Goal: Task Accomplishment & Management: Manage account settings

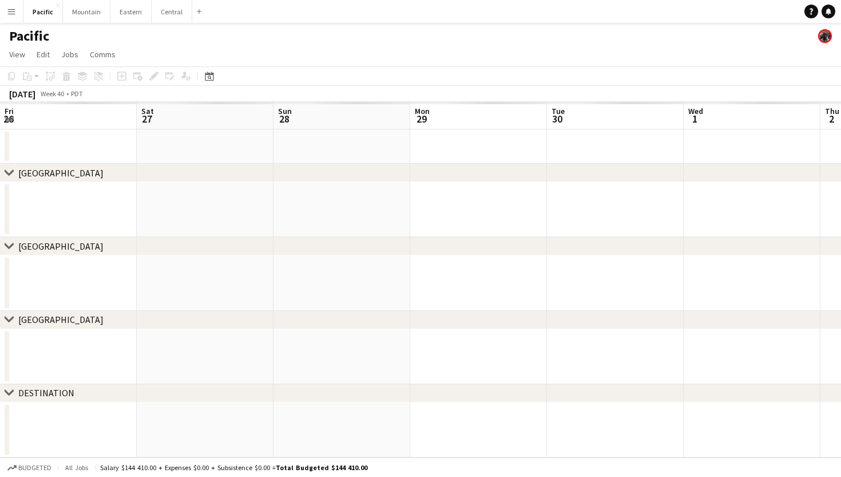
scroll to position [0, 504]
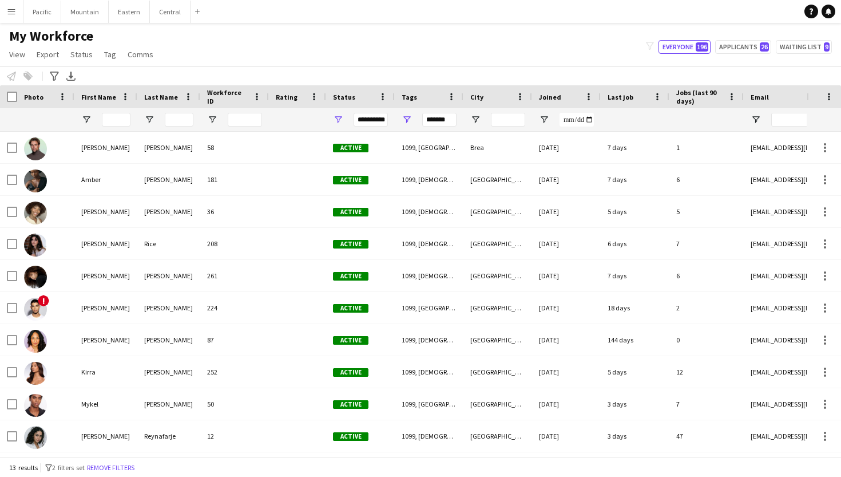
click at [291, 1] on app-navbar "Menu Boards Boards Boards All jobs Status Workforce Workforce My Workforce Recr…" at bounding box center [420, 11] width 841 height 23
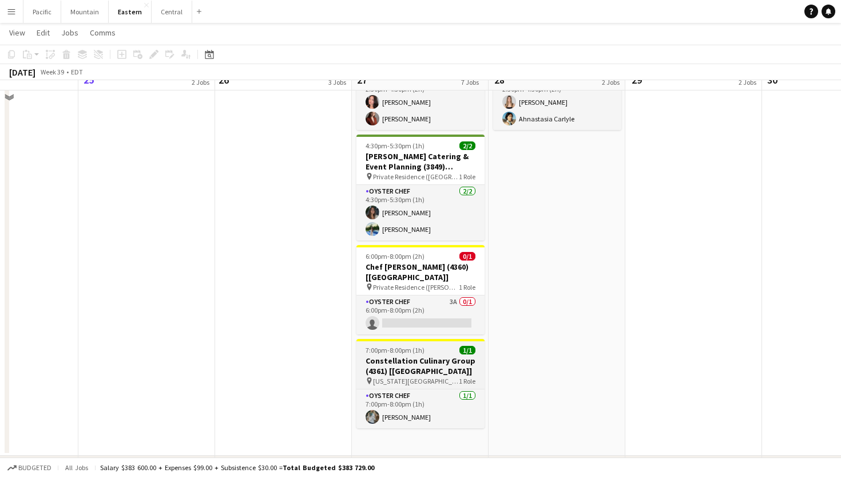
scroll to position [886, 0]
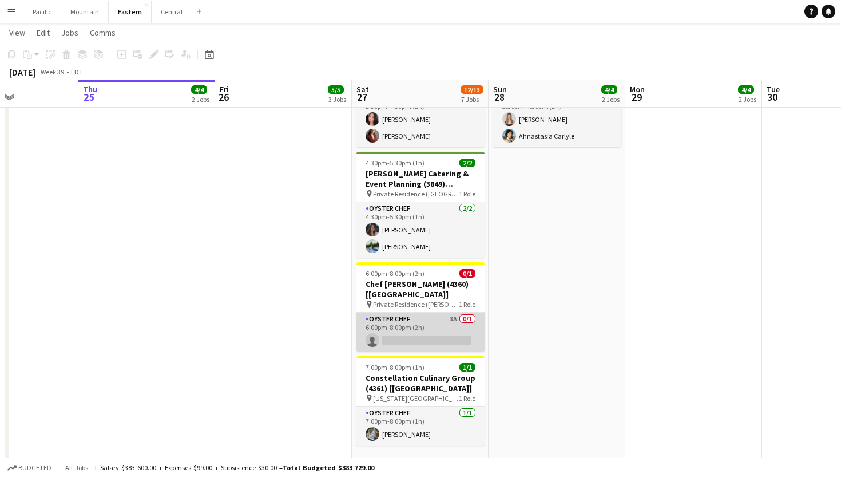
click at [434, 325] on app-card-role "Oyster Chef 3A 0/1 6:00pm-8:00pm (2h) single-neutral-actions" at bounding box center [420, 331] width 128 height 39
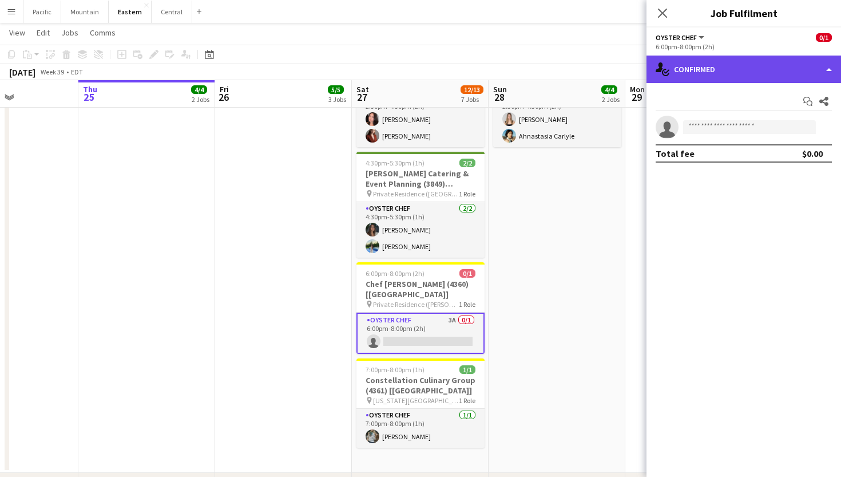
click at [792, 71] on div "single-neutral-actions-check-2 Confirmed" at bounding box center [744, 69] width 195 height 27
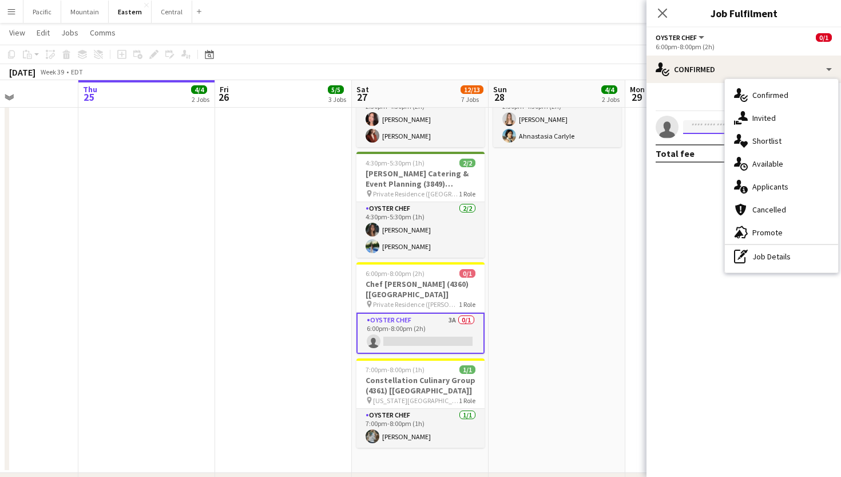
click at [705, 130] on input at bounding box center [749, 127] width 133 height 14
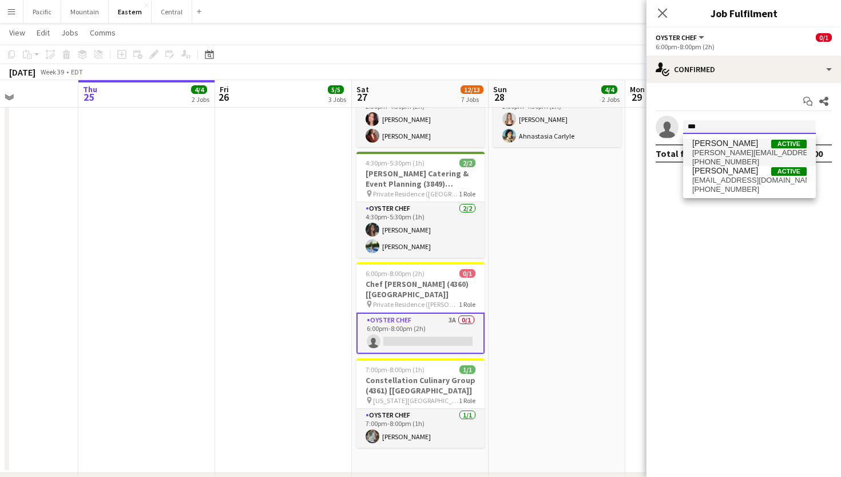
type input "***"
click at [712, 161] on span "[PHONE_NUMBER]" at bounding box center [749, 161] width 114 height 9
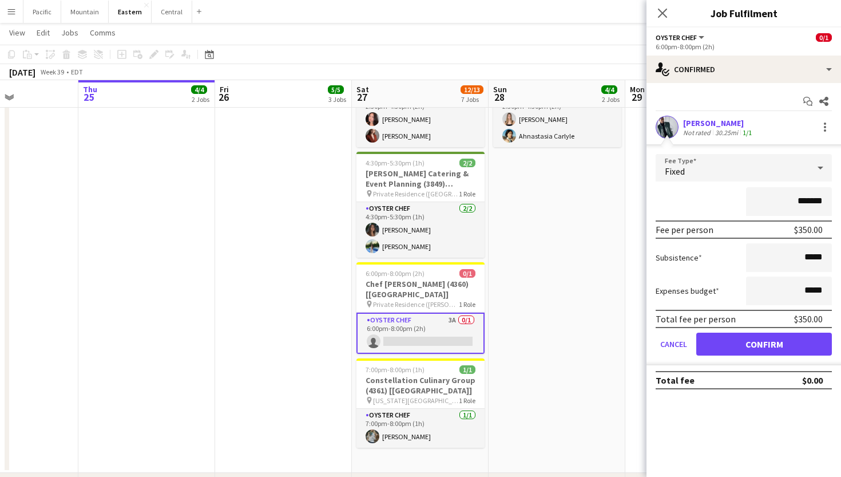
click at [764, 347] on button "Confirm" at bounding box center [764, 343] width 136 height 23
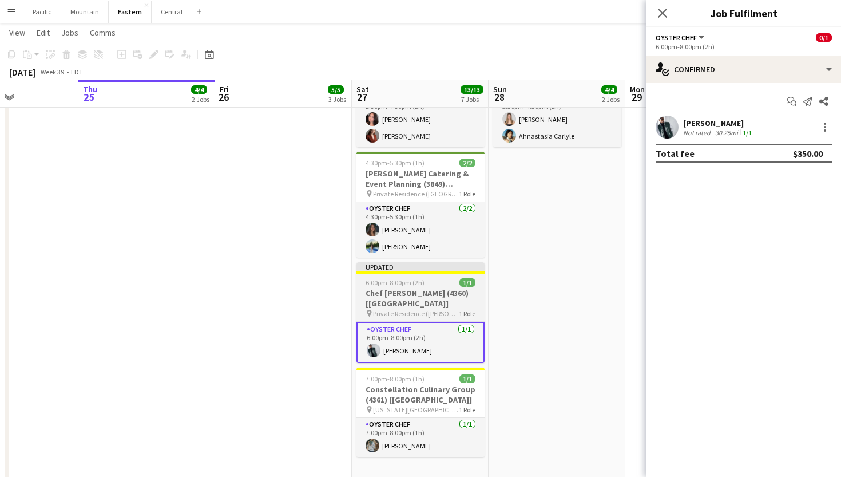
click at [450, 285] on div "6:00pm-8:00pm (2h) 1/1" at bounding box center [420, 282] width 128 height 9
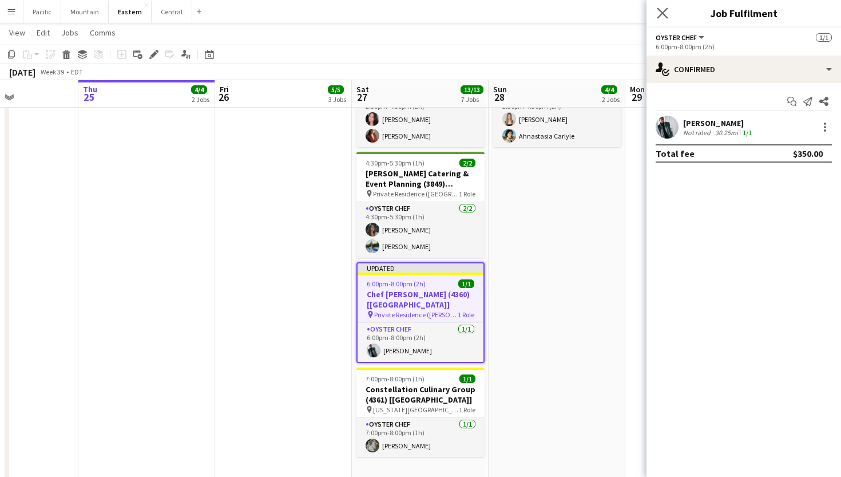
click at [667, 7] on app-icon "Close pop-in" at bounding box center [663, 13] width 17 height 17
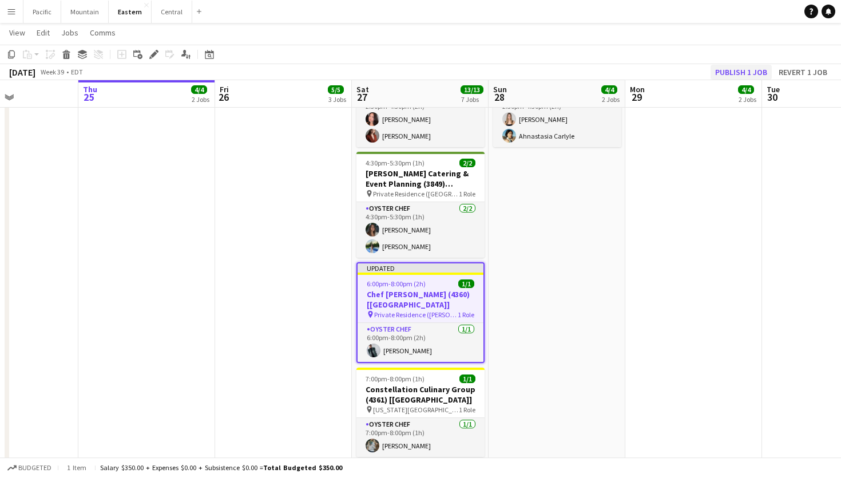
click at [735, 68] on button "Publish 1 job" at bounding box center [741, 72] width 61 height 15
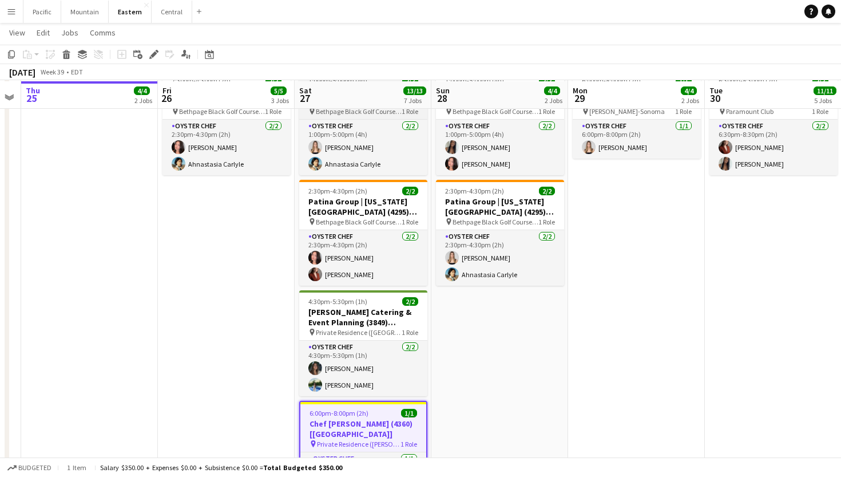
scroll to position [751, 0]
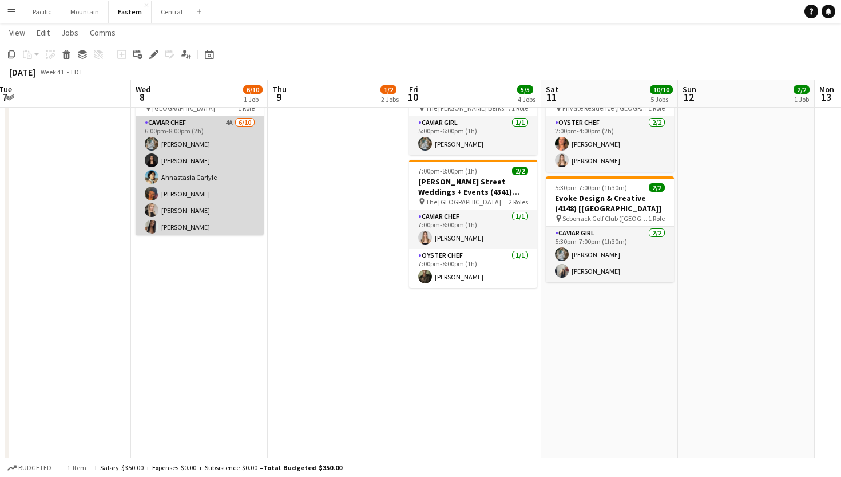
click at [232, 194] on app-card-role "Caviar Chef 4A [DATE] 6:00pm-8:00pm (2h) [PERSON_NAME] [PERSON_NAME] Ahnastasia…" at bounding box center [200, 210] width 128 height 188
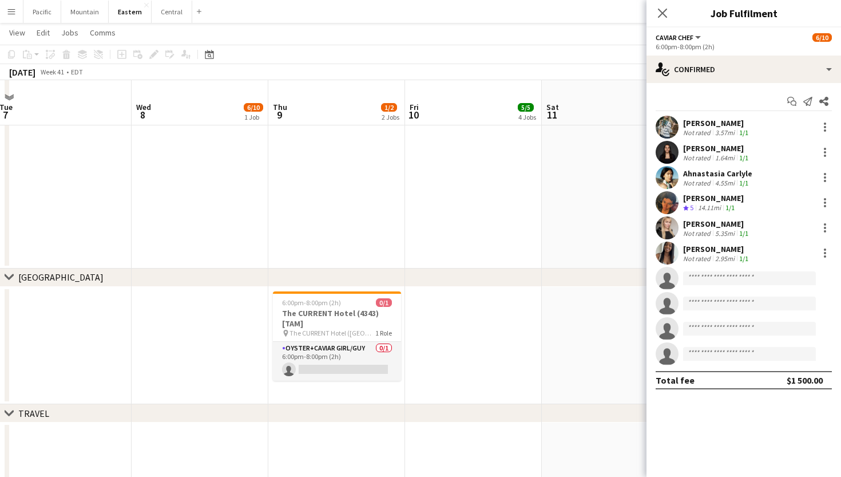
scroll to position [1108, 0]
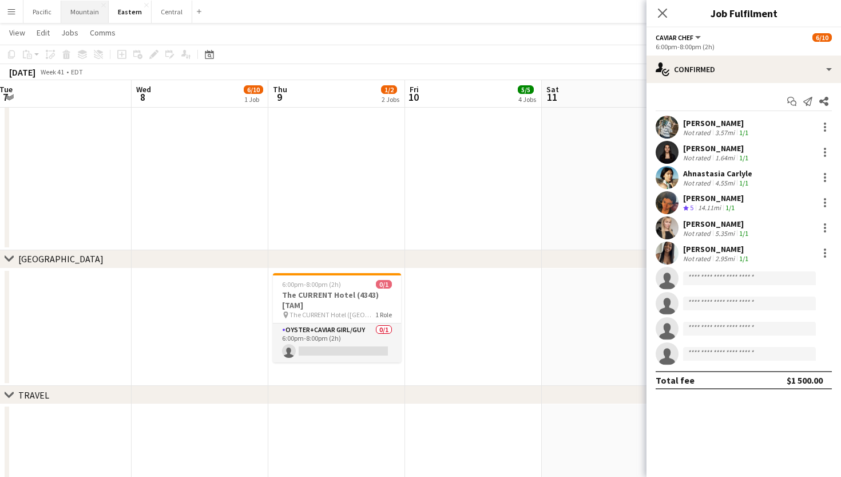
click at [89, 10] on button "Mountain Close" at bounding box center [84, 12] width 47 height 22
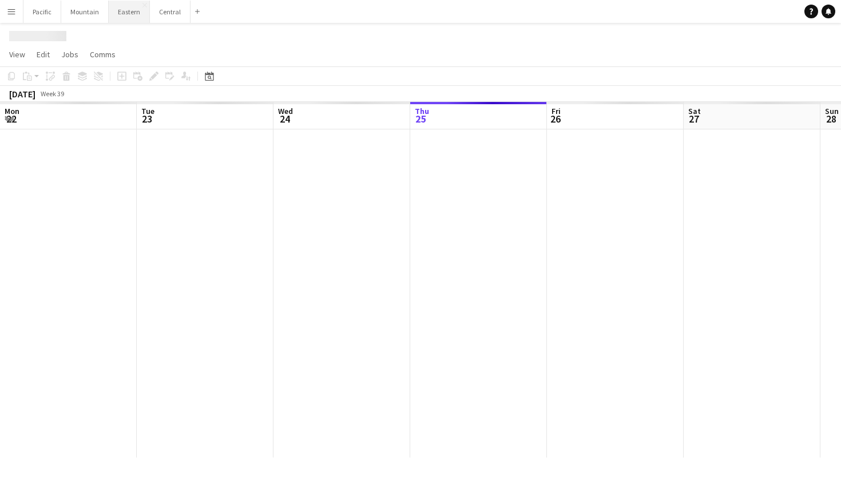
scroll to position [0, 274]
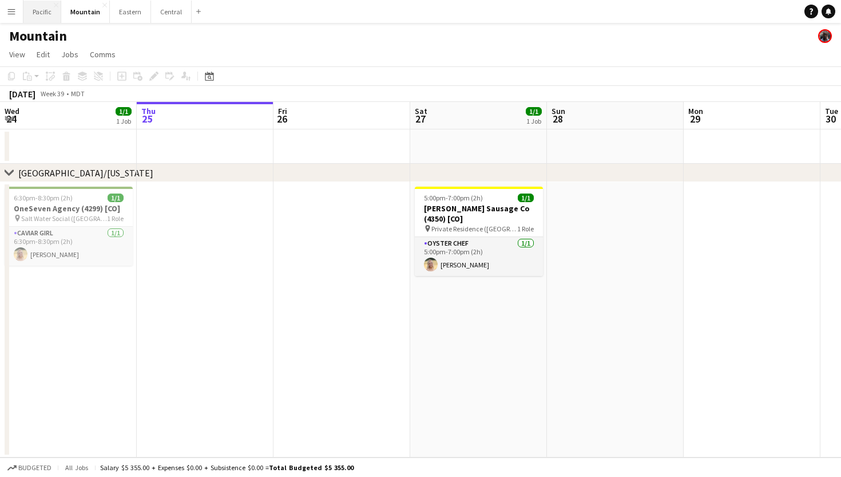
click at [48, 15] on button "Pacific Close" at bounding box center [42, 12] width 38 height 22
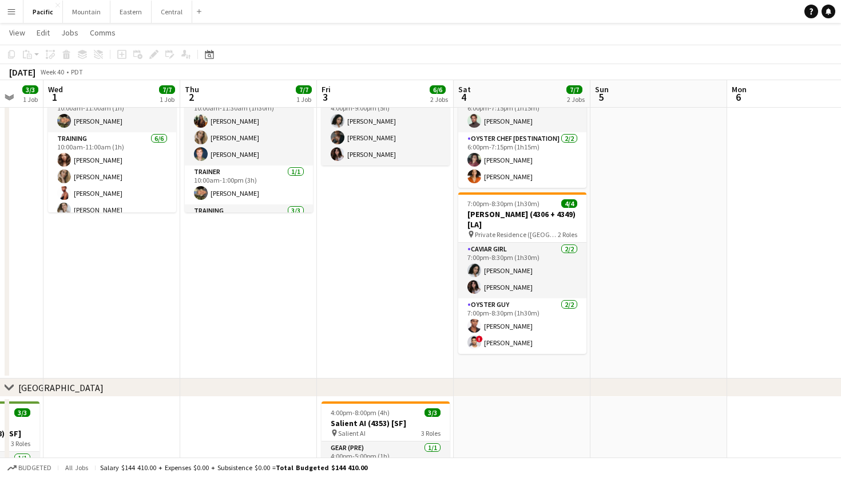
scroll to position [0, 364]
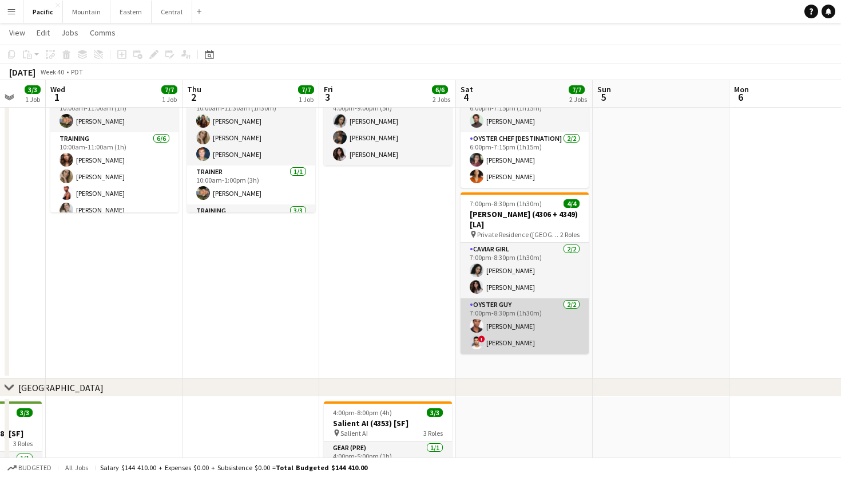
click at [514, 345] on app-card-role "Oyster Guy [DATE] 7:00pm-8:30pm (1h30m) [PERSON_NAME] ! [PERSON_NAME]" at bounding box center [525, 326] width 128 height 56
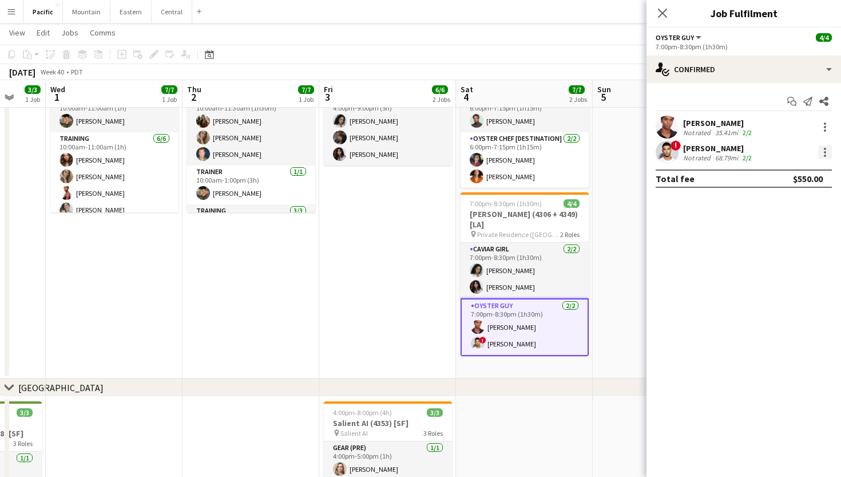
click at [822, 151] on div at bounding box center [825, 152] width 14 height 14
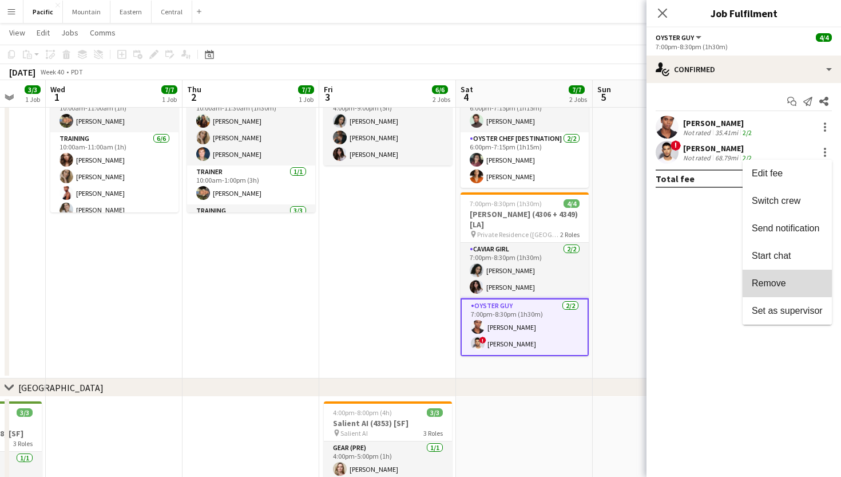
click at [776, 276] on button "Remove" at bounding box center [787, 282] width 89 height 27
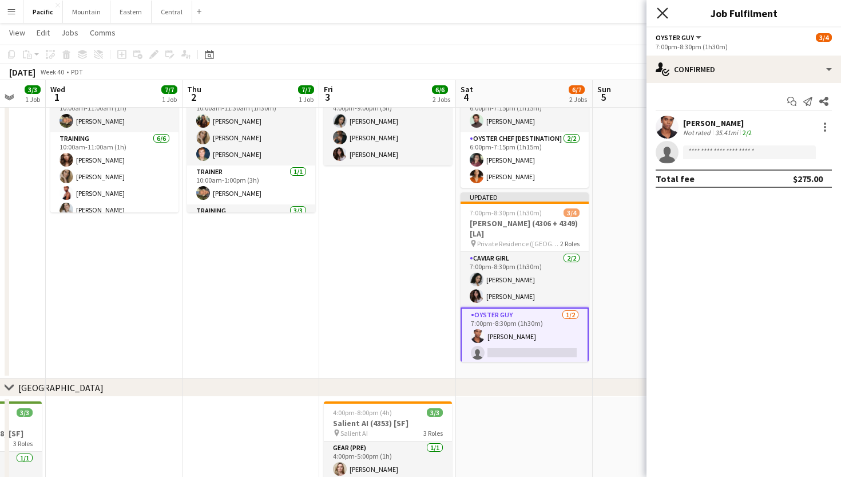
click at [663, 14] on icon "Close pop-in" at bounding box center [662, 12] width 11 height 11
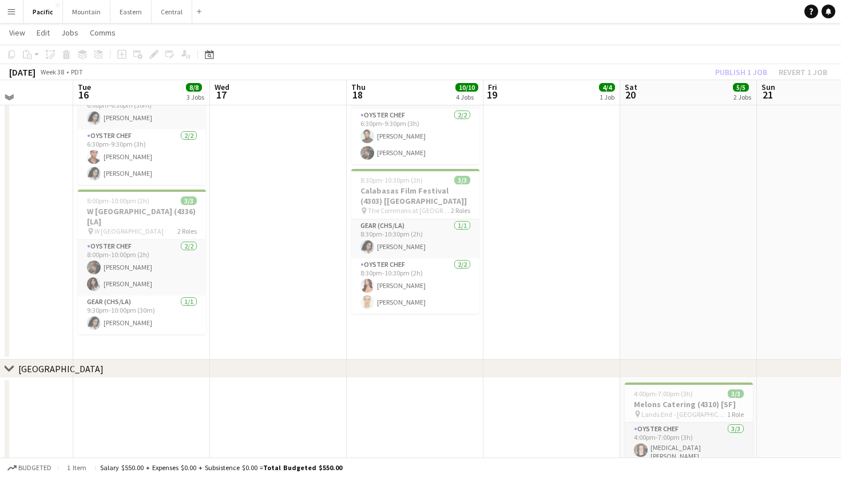
scroll to position [480, 0]
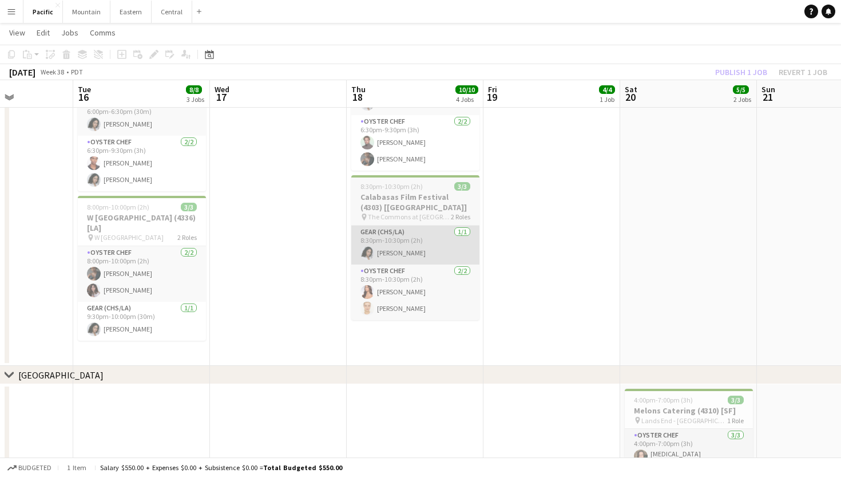
click at [428, 227] on app-card-role "Gear (CHS/LA) [DATE] 8:30pm-10:30pm (2h) [PERSON_NAME]" at bounding box center [415, 244] width 128 height 39
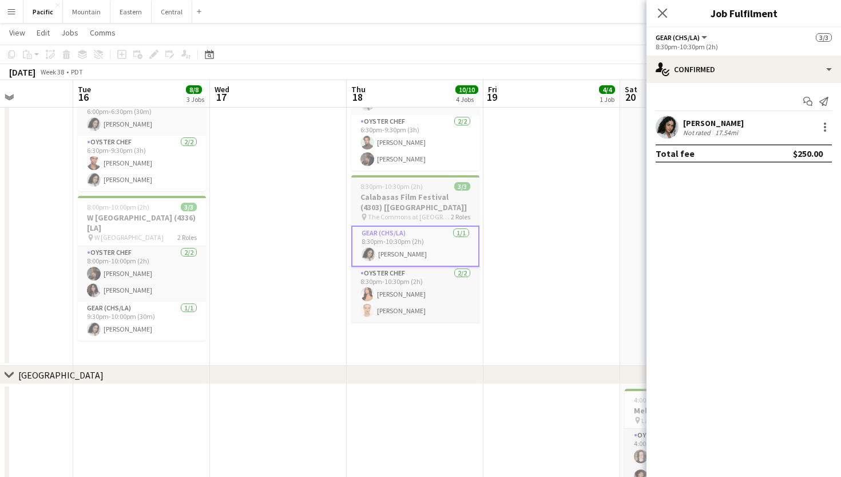
click at [442, 209] on h3 "Calabasas Film Festival (4303) [[GEOGRAPHIC_DATA]]" at bounding box center [415, 202] width 128 height 21
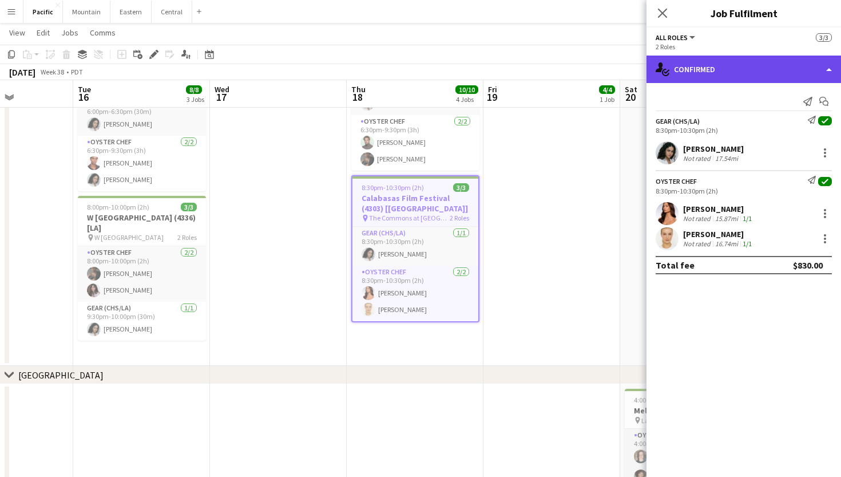
click at [706, 70] on div "single-neutral-actions-check-2 Confirmed" at bounding box center [744, 69] width 195 height 27
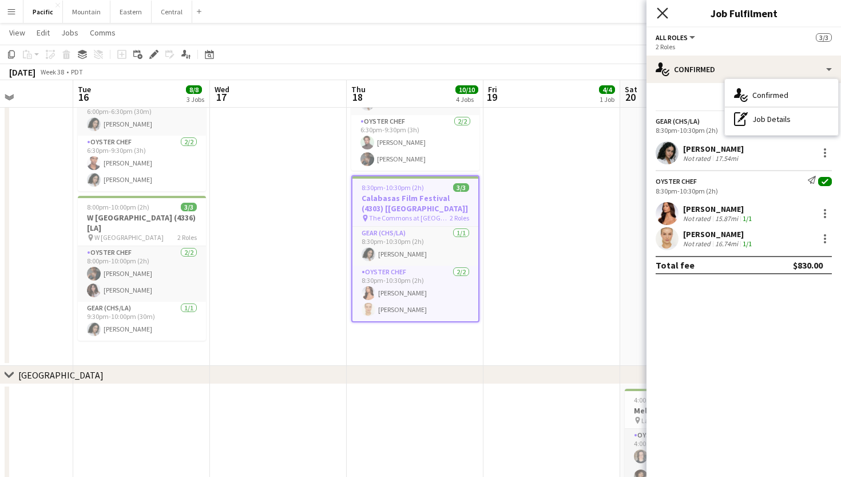
click at [662, 16] on icon "Close pop-in" at bounding box center [662, 12] width 11 height 11
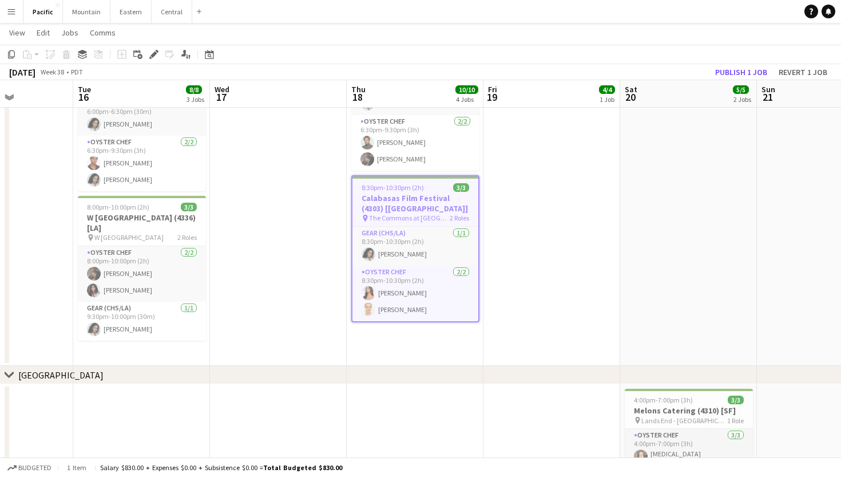
click at [458, 207] on h3 "Calabasas Film Festival (4303) [[GEOGRAPHIC_DATA]]" at bounding box center [415, 203] width 126 height 21
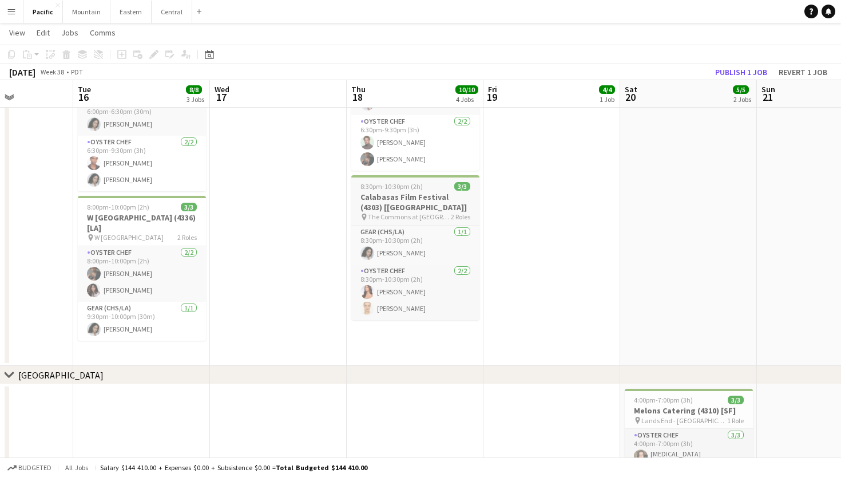
click at [447, 197] on h3 "Calabasas Film Festival (4303) [[GEOGRAPHIC_DATA]]" at bounding box center [415, 202] width 128 height 21
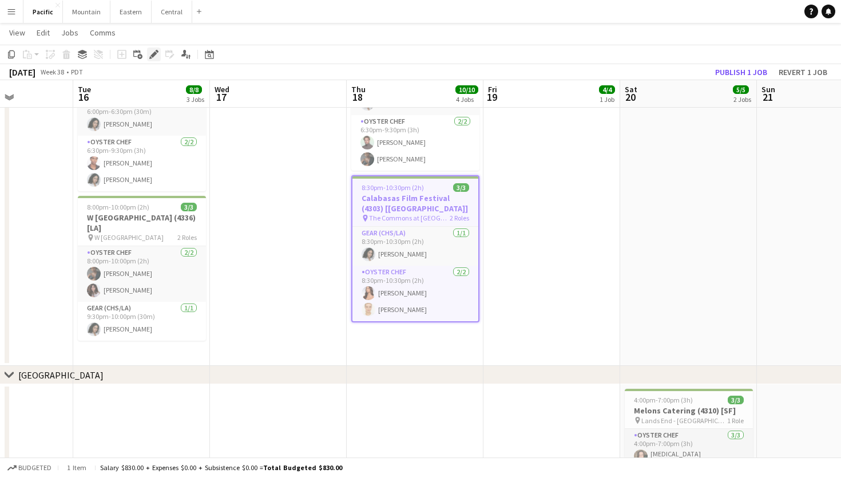
click at [154, 57] on icon "Edit" at bounding box center [153, 54] width 9 height 9
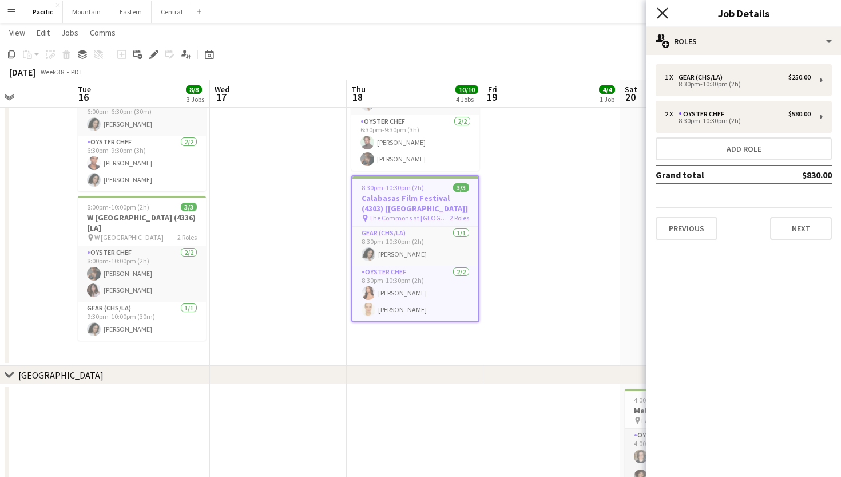
click at [666, 17] on icon at bounding box center [662, 12] width 11 height 11
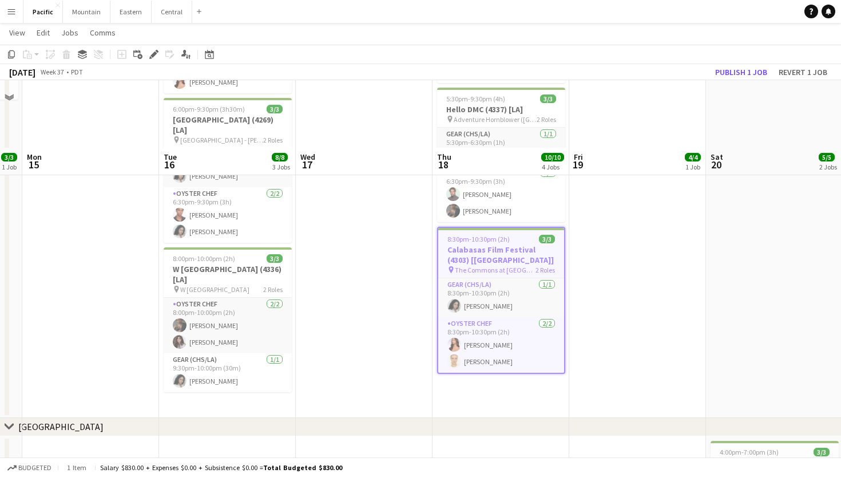
scroll to position [374, 0]
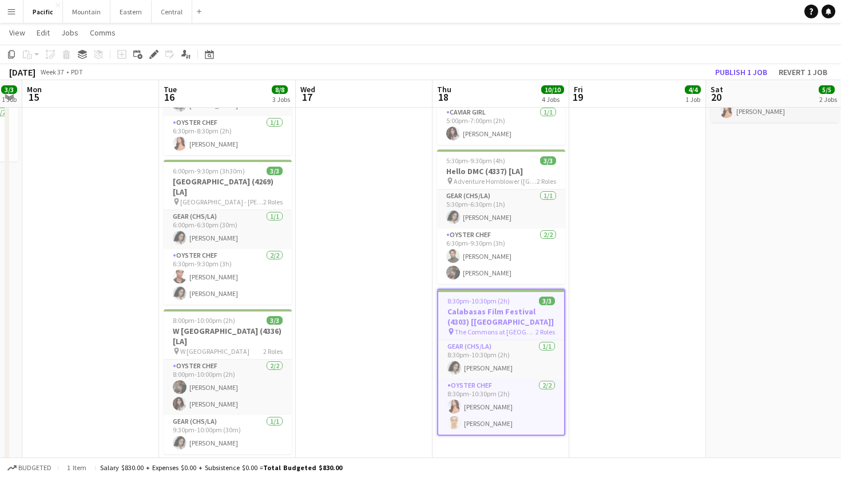
click at [537, 313] on h3 "Calabasas Film Festival (4303) [[GEOGRAPHIC_DATA]]" at bounding box center [501, 316] width 126 height 21
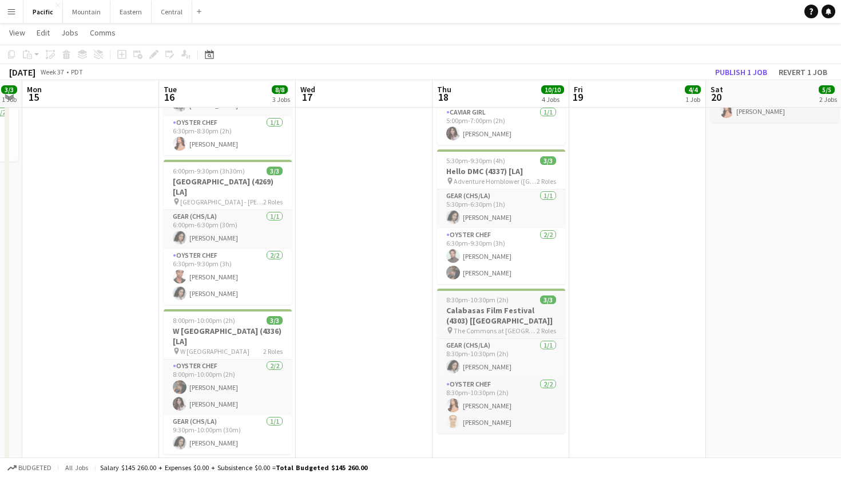
click at [538, 296] on div "8:30pm-10:30pm (2h) 3/3" at bounding box center [501, 299] width 128 height 9
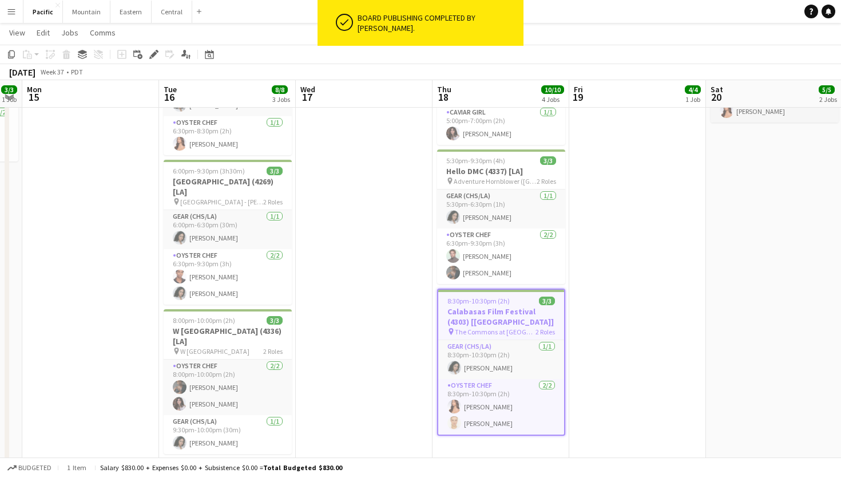
click at [515, 332] on span "The Commons at [GEOGRAPHIC_DATA] ([GEOGRAPHIC_DATA], [GEOGRAPHIC_DATA])" at bounding box center [495, 331] width 81 height 9
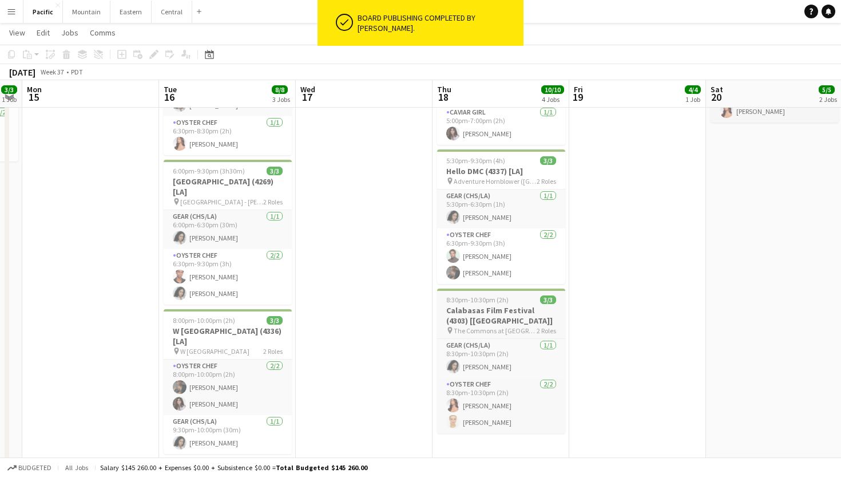
click at [506, 323] on h3 "Calabasas Film Festival (4303) [[GEOGRAPHIC_DATA]]" at bounding box center [501, 315] width 128 height 21
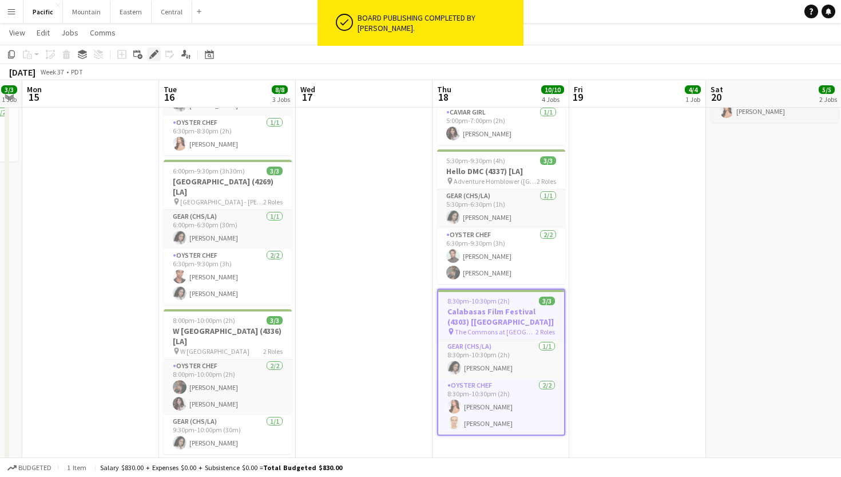
click at [157, 54] on icon "Edit" at bounding box center [153, 54] width 9 height 9
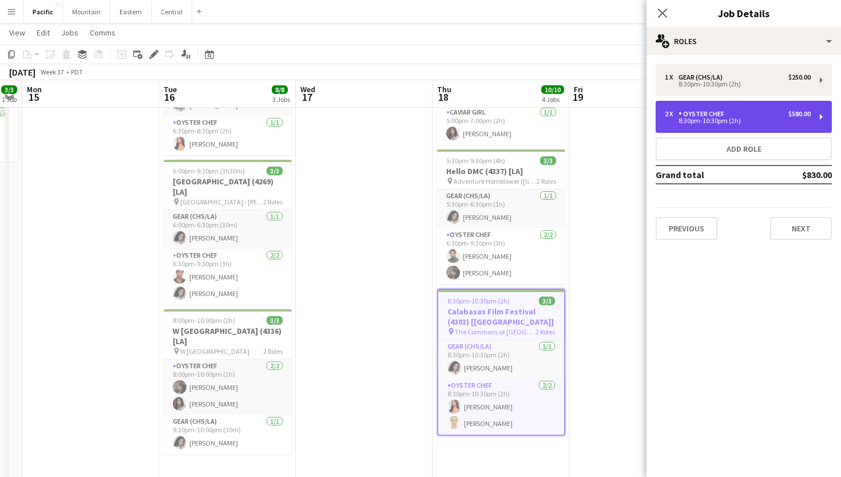
click at [818, 113] on div "2 x Oyster Chef $580.00 8:30pm-10:30pm (2h)" at bounding box center [744, 117] width 176 height 32
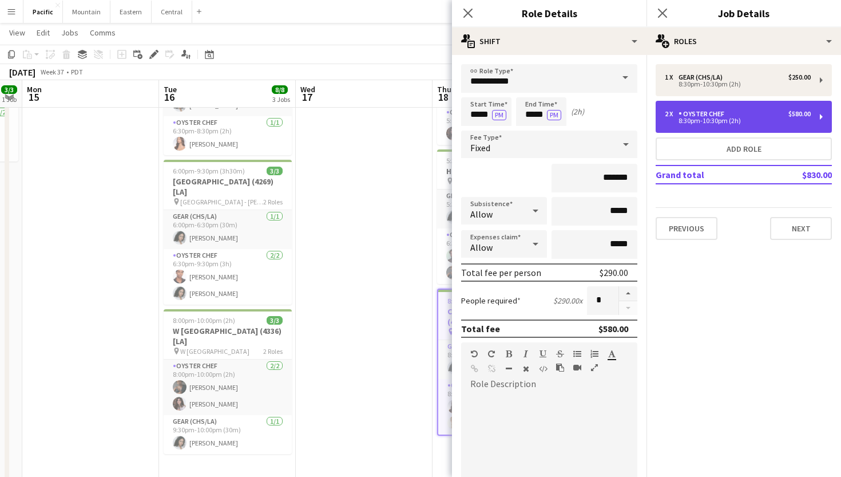
click at [818, 113] on div "2 x Oyster Chef $580.00 8:30pm-10:30pm (2h)" at bounding box center [744, 117] width 176 height 32
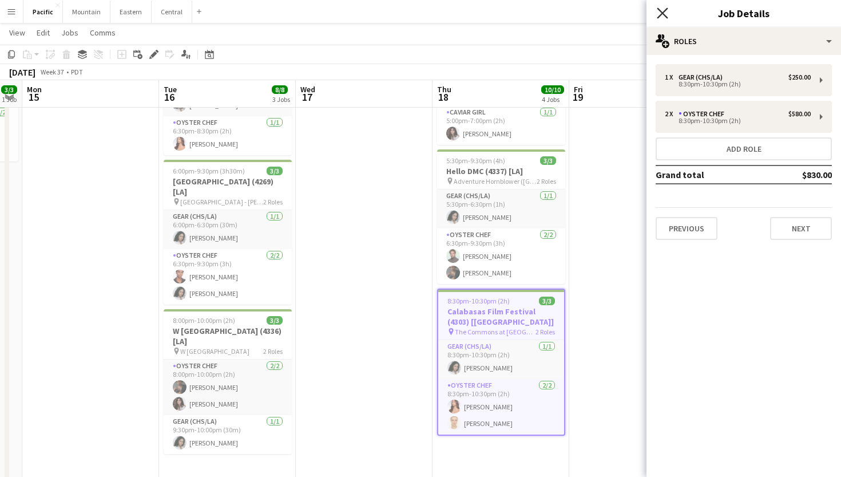
click at [666, 12] on icon "Close pop-in" at bounding box center [662, 12] width 11 height 11
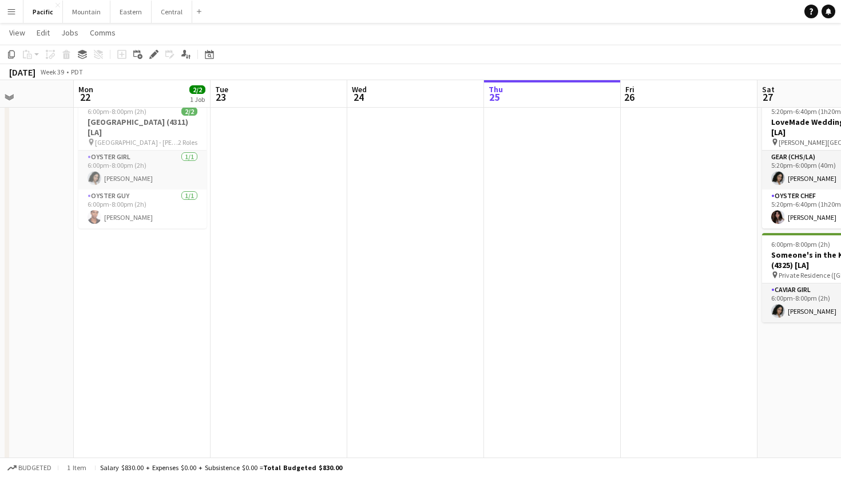
scroll to position [0, 387]
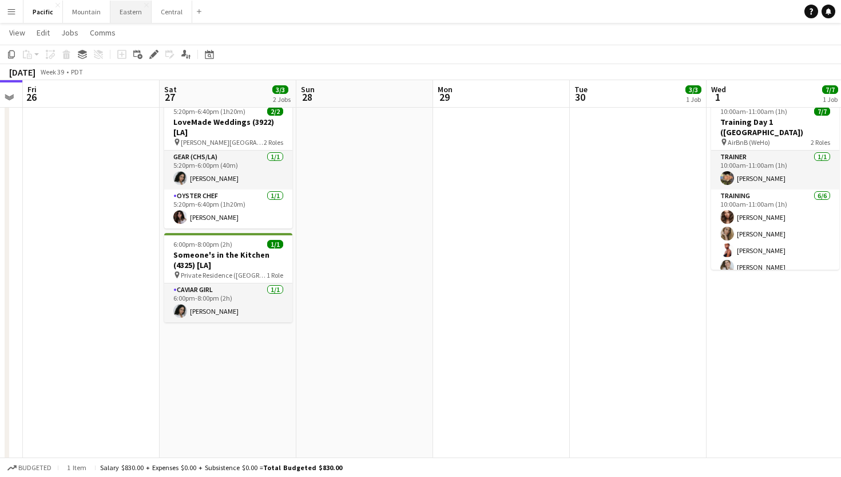
click at [128, 14] on button "Eastern Close" at bounding box center [130, 12] width 41 height 22
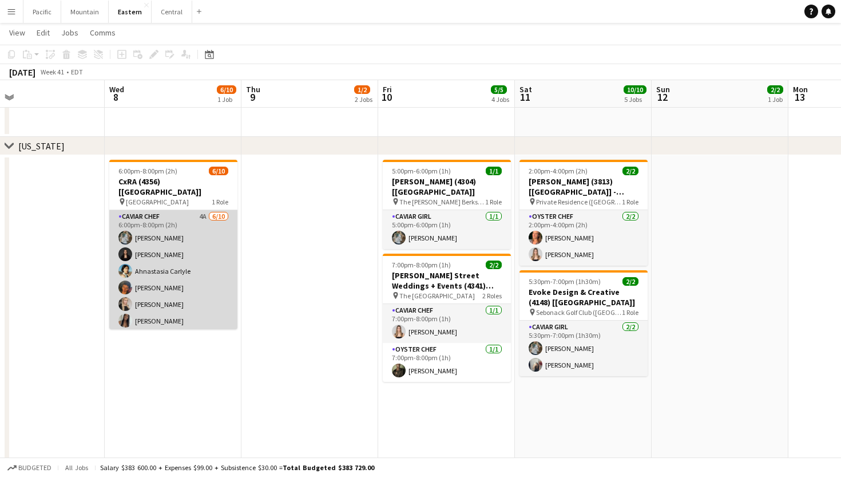
click at [207, 295] on app-card-role "Caviar Chef 4A [DATE] 6:00pm-8:00pm (2h) [PERSON_NAME] [PERSON_NAME] Ahnastasia…" at bounding box center [173, 304] width 128 height 188
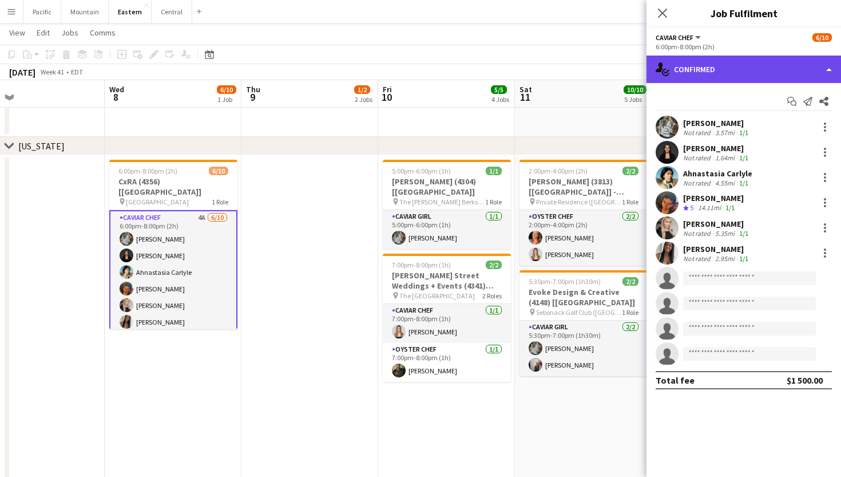
click at [724, 77] on div "single-neutral-actions-check-2 Confirmed" at bounding box center [744, 69] width 195 height 27
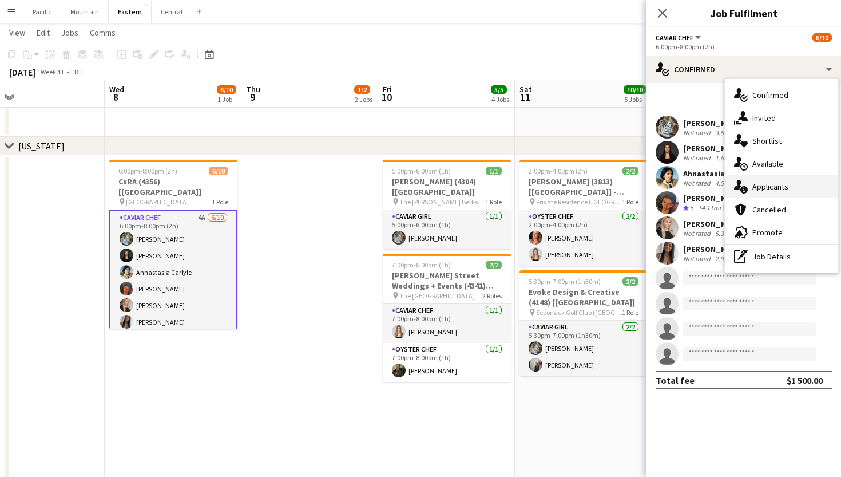
click at [764, 189] on span "Applicants" at bounding box center [770, 186] width 36 height 10
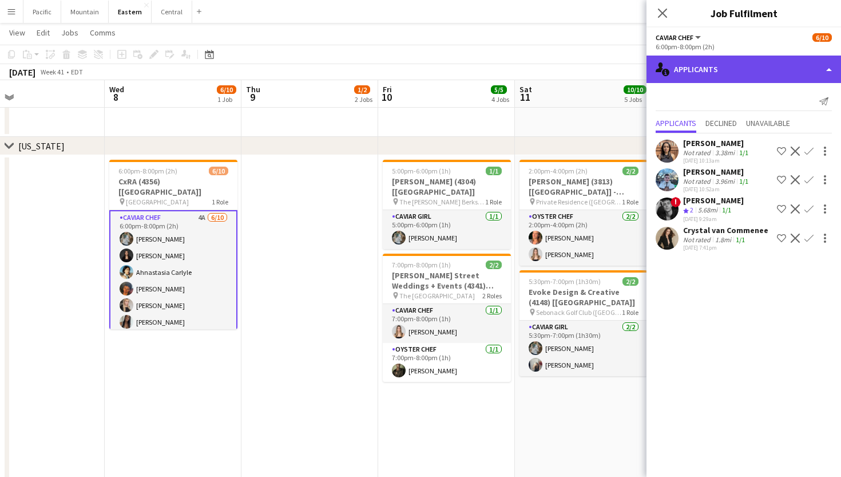
click at [802, 62] on div "single-neutral-actions-information Applicants" at bounding box center [744, 69] width 195 height 27
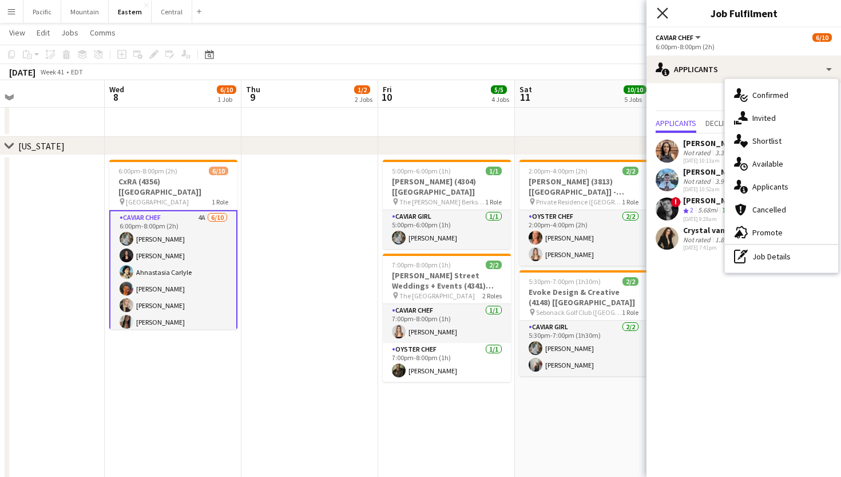
click at [664, 10] on icon "Close pop-in" at bounding box center [662, 12] width 11 height 11
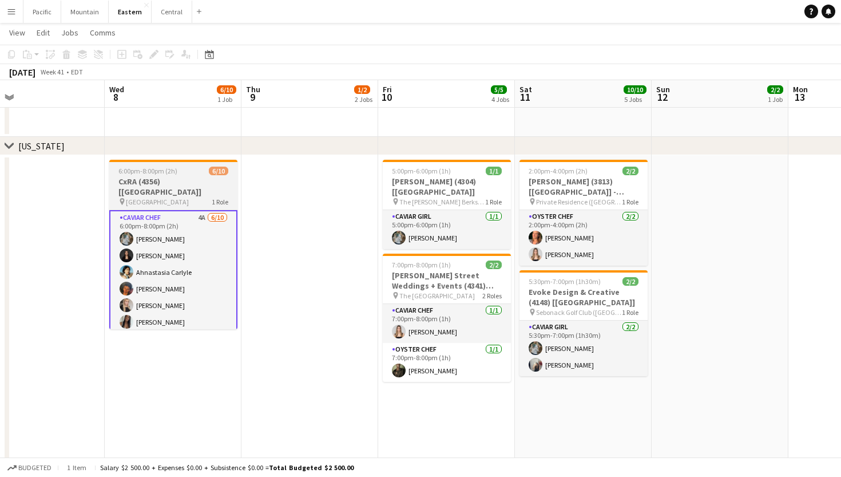
click at [224, 251] on app-card-role "Caviar Chef 4A [DATE] 6:00pm-8:00pm (2h) [PERSON_NAME] [PERSON_NAME] Ahnastasia…" at bounding box center [173, 305] width 128 height 191
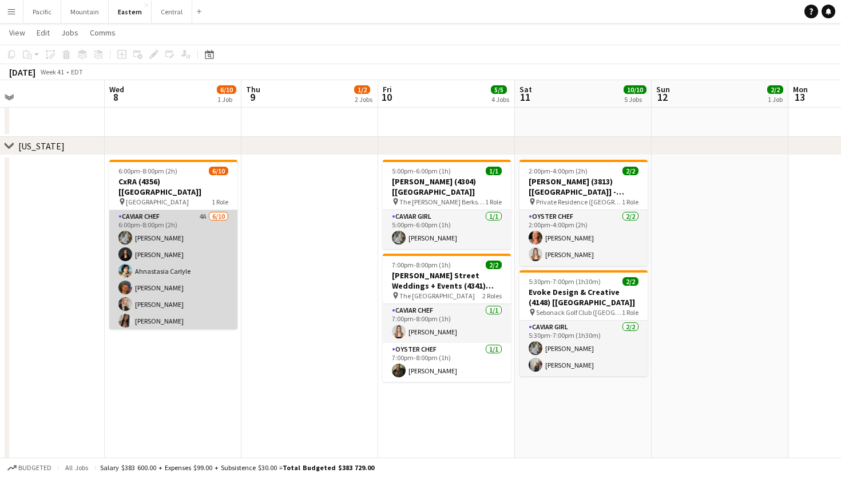
click at [224, 251] on app-card-role "Caviar Chef 4A [DATE] 6:00pm-8:00pm (2h) [PERSON_NAME] [PERSON_NAME] Ahnastasia…" at bounding box center [173, 304] width 128 height 188
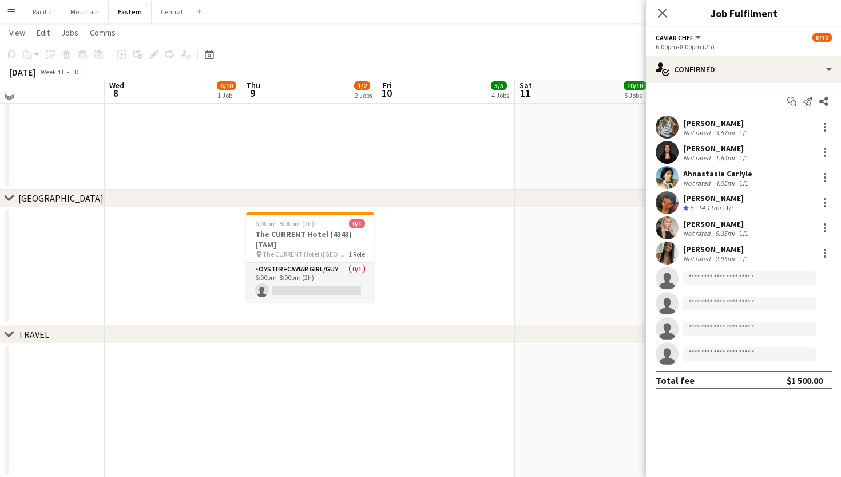
scroll to position [1171, 0]
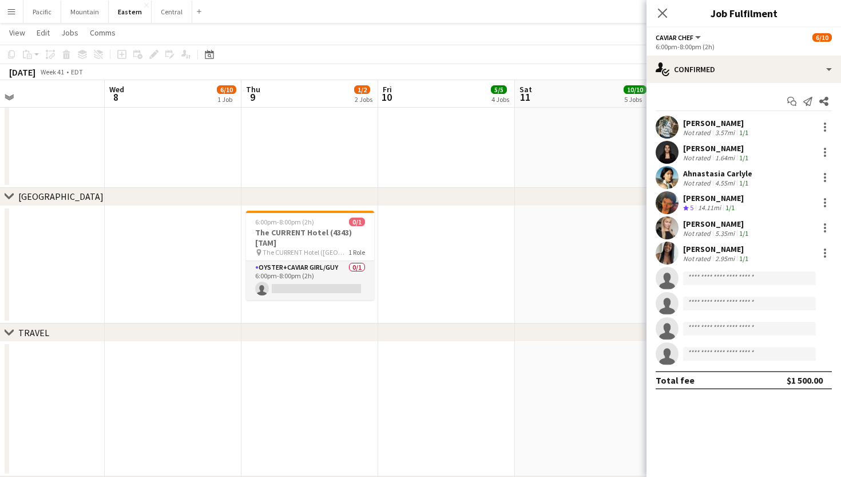
click at [654, 20] on div "Close pop-in" at bounding box center [663, 13] width 32 height 26
click at [663, 20] on div "Close pop-in" at bounding box center [663, 13] width 32 height 26
click at [663, 12] on icon at bounding box center [662, 12] width 11 height 11
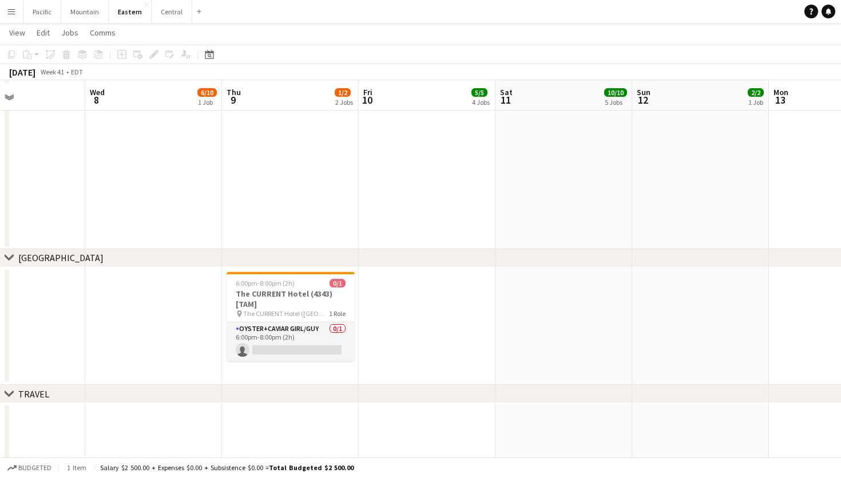
scroll to position [1099, 0]
